Goal: Check status

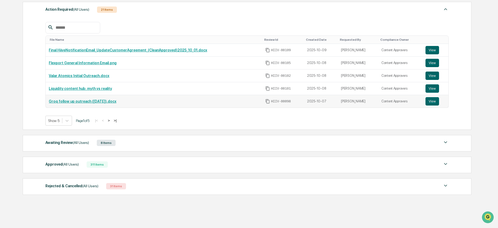
scroll to position [93, 0]
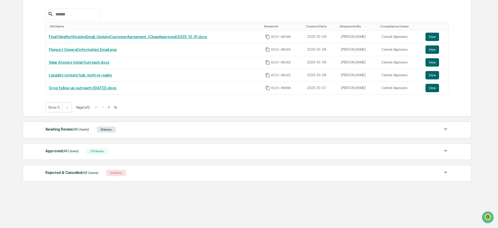
click at [128, 155] on div "Approved (All Users) 311 Items File Name Review Id Created Date Requested By Co…" at bounding box center [247, 151] width 449 height 16
click at [400, 160] on div "Action Required (All Users) 21 Items File Name Review Id Created Date Requested…" at bounding box center [247, 85] width 449 height 198
click at [396, 152] on div "Approved (All Users) 311 Items" at bounding box center [247, 151] width 404 height 7
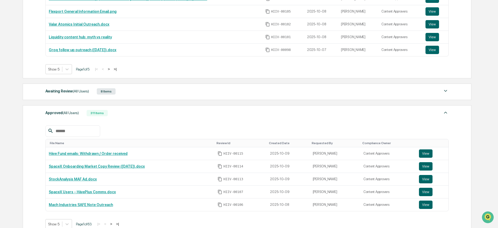
scroll to position [109, 0]
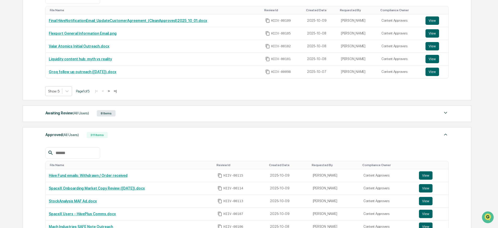
click at [137, 111] on div "Awaiting Review (All Users) 8 Items" at bounding box center [247, 113] width 404 height 7
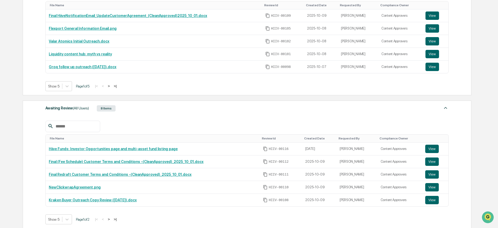
scroll to position [115, 0]
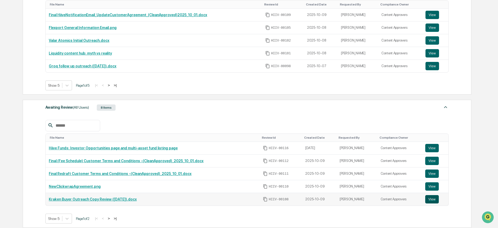
click at [436, 199] on button "View" at bounding box center [433, 199] width 14 height 8
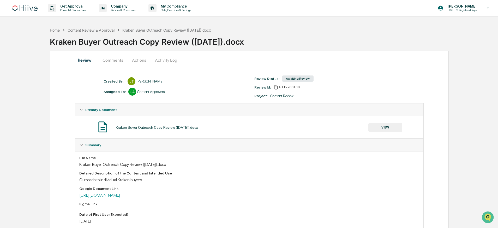
click at [118, 63] on button "Comments" at bounding box center [112, 60] width 29 height 13
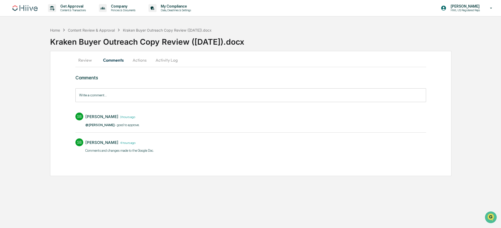
click at [48, 73] on div "Home Content Review & Approval Kraken Buyer Outreach Copy Review ([DATE]).docx …" at bounding box center [250, 100] width 501 height 151
